Goal: Transaction & Acquisition: Book appointment/travel/reservation

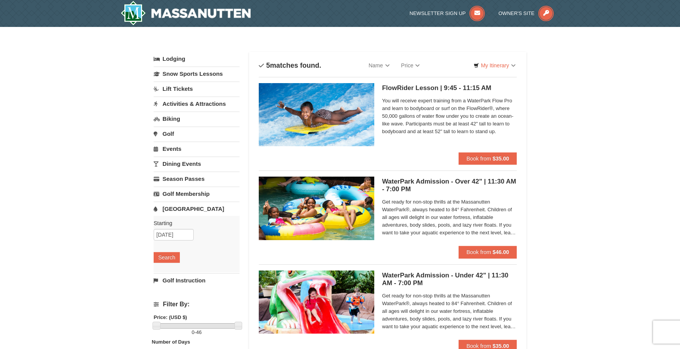
click at [171, 57] on link "Lodging" at bounding box center [197, 59] width 86 height 14
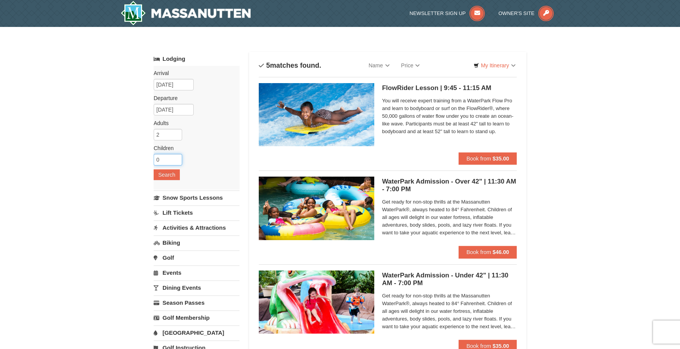
click at [166, 161] on input "0" at bounding box center [168, 160] width 29 height 12
click at [174, 156] on input "1" at bounding box center [168, 160] width 29 height 12
type input "2"
click at [174, 156] on input "2" at bounding box center [168, 160] width 29 height 12
click at [167, 167] on div "Arrival Please format dates MM/DD/YYYY Please format dates MM/DD/YYYY [DATE] De…" at bounding box center [197, 128] width 86 height 124
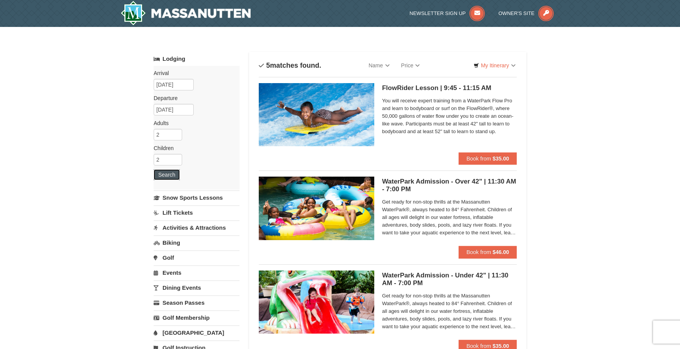
click at [169, 175] on button "Search" at bounding box center [167, 175] width 26 height 11
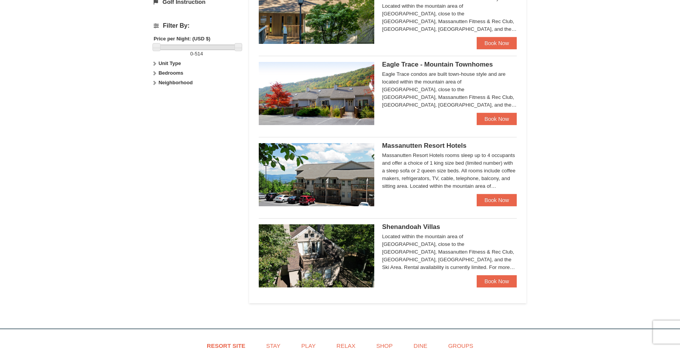
scroll to position [347, 0]
click at [496, 200] on link "Book Now" at bounding box center [497, 200] width 40 height 12
